Goal: Find specific page/section: Find specific page/section

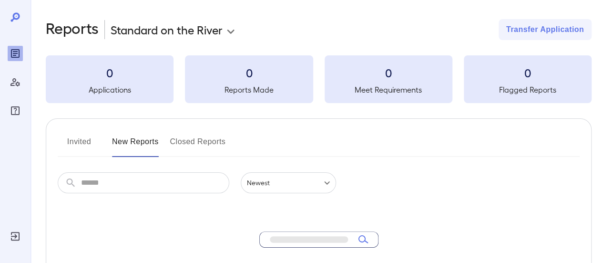
scroll to position [54, 0]
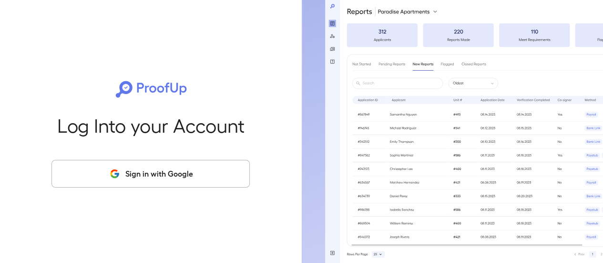
click at [209, 180] on button "Sign in with Google" at bounding box center [151, 174] width 198 height 28
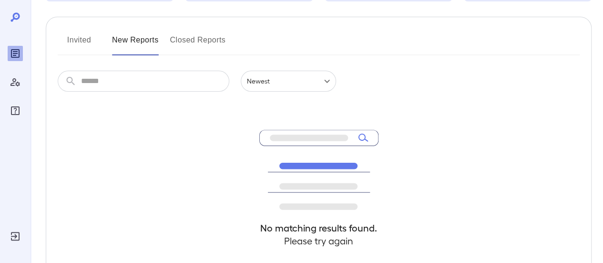
scroll to position [49, 0]
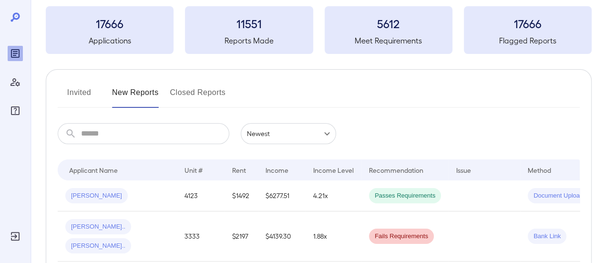
click at [119, 137] on input "text" at bounding box center [155, 133] width 148 height 21
paste input "**********"
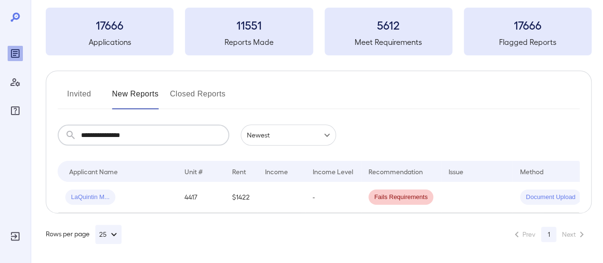
type input "**********"
click at [143, 200] on div "LaQuintin M..." at bounding box center [117, 196] width 104 height 15
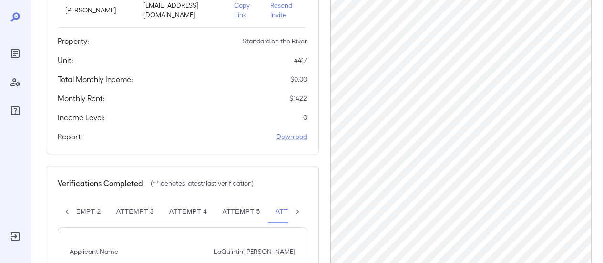
scroll to position [320, 0]
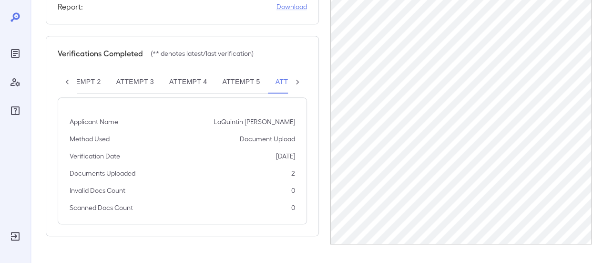
click at [98, 92] on button "Attempt 2" at bounding box center [81, 82] width 53 height 23
click at [135, 89] on button "Attempt 3" at bounding box center [156, 82] width 53 height 23
drag, startPoint x: 223, startPoint y: 90, endPoint x: 234, endPoint y: 90, distance: 11.5
click at [223, 91] on button "Attempt 4" at bounding box center [209, 82] width 53 height 23
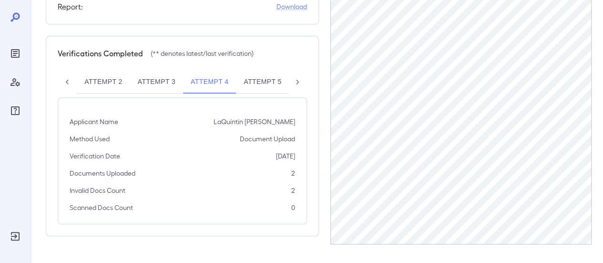
drag, startPoint x: 243, startPoint y: 88, endPoint x: 254, endPoint y: 93, distance: 12.2
click at [239, 90] on button "Attempt 5" at bounding box center [262, 82] width 53 height 23
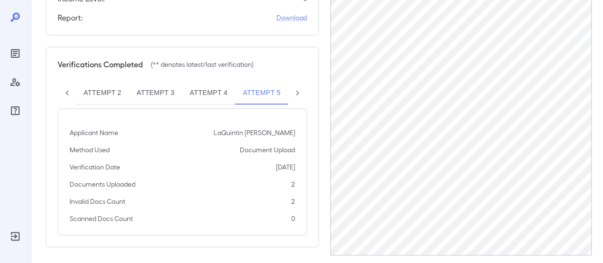
scroll to position [320, 0]
